Goal: Information Seeking & Learning: Learn about a topic

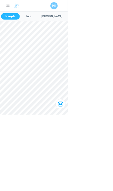
scroll to position [639, 0]
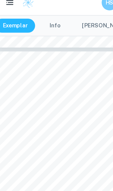
scroll to position [493, 0]
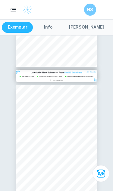
click at [82, 25] on button "[PERSON_NAME]" at bounding box center [86, 27] width 47 height 11
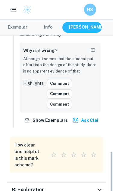
scroll to position [270, 0]
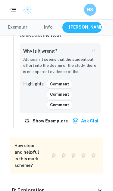
click at [81, 186] on div "B: Exploration" at bounding box center [54, 189] width 84 height 7
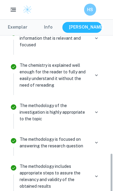
scroll to position [511, 0]
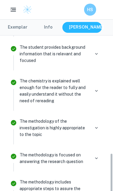
click at [26, 32] on button "Exemplar" at bounding box center [18, 27] width 32 height 11
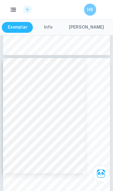
scroll to position [482, 0]
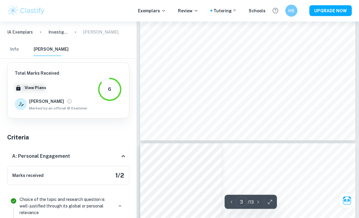
type input "4"
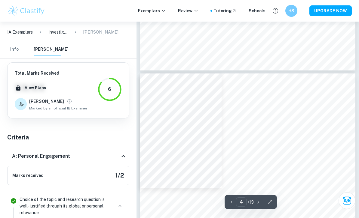
scroll to position [948, 0]
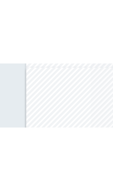
scroll to position [739, 35]
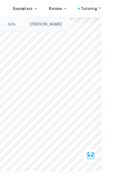
type input "3"
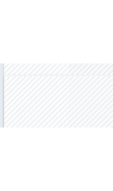
scroll to position [735, 78]
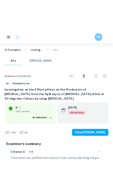
scroll to position [152, 0]
